Goal: Register for event/course

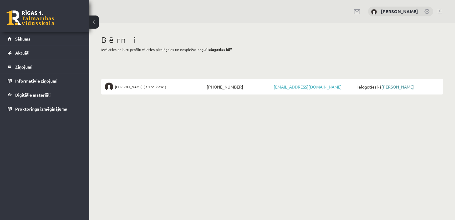
click at [387, 85] on link "[PERSON_NAME]" at bounding box center [397, 86] width 32 height 5
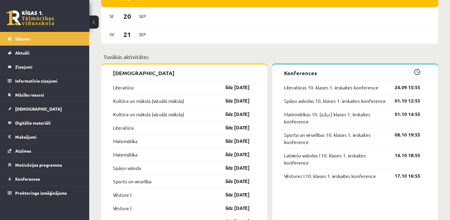
scroll to position [417, 0]
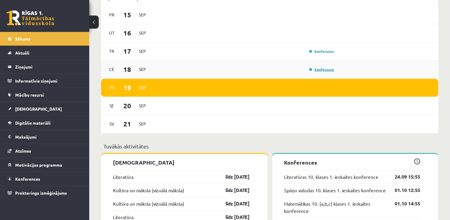
click at [317, 71] on link "Konference" at bounding box center [321, 69] width 25 height 5
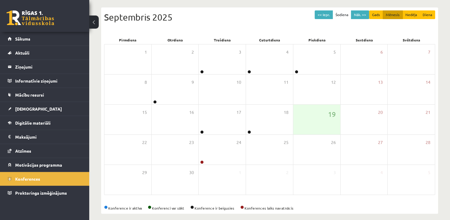
scroll to position [85, 0]
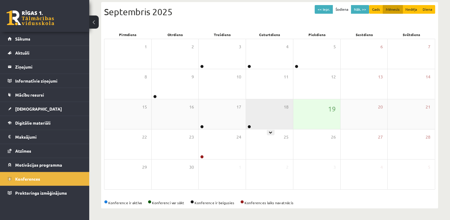
click at [282, 108] on div "18" at bounding box center [269, 114] width 47 height 30
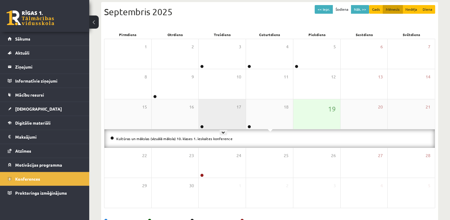
click at [229, 117] on div "17" at bounding box center [222, 114] width 47 height 30
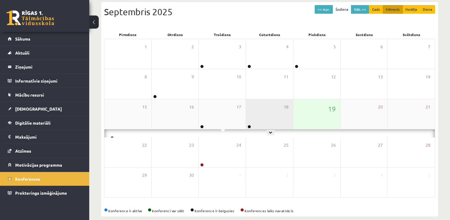
click at [260, 116] on div "18" at bounding box center [269, 114] width 47 height 30
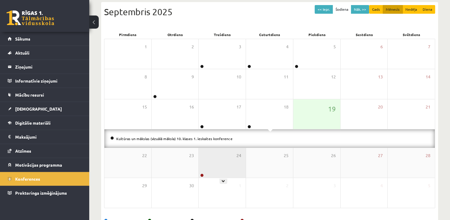
click at [244, 164] on div "24" at bounding box center [222, 163] width 47 height 30
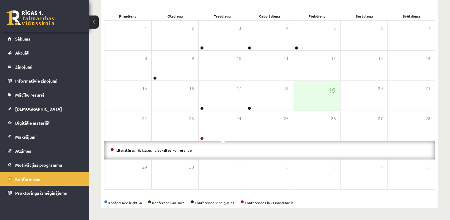
click at [369, 211] on div "Konferences << Iepr. Šodiena Nāk. >> Gads Mēnesis Nedēļa Diena Septembris 2025 …" at bounding box center [269, 80] width 361 height 280
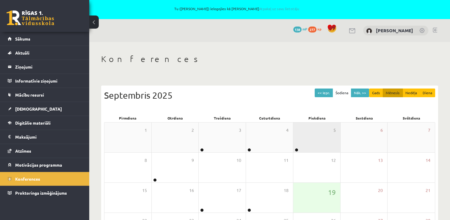
scroll to position [0, 0]
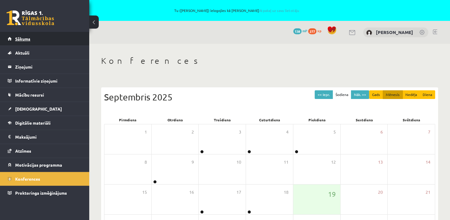
click at [26, 40] on span "Sākums" at bounding box center [22, 38] width 15 height 5
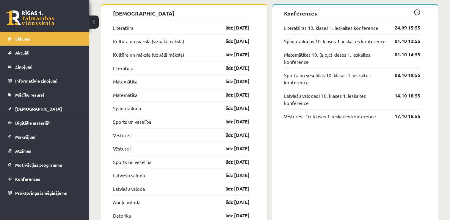
scroll to position [446, 0]
